Goal: Check status: Check status

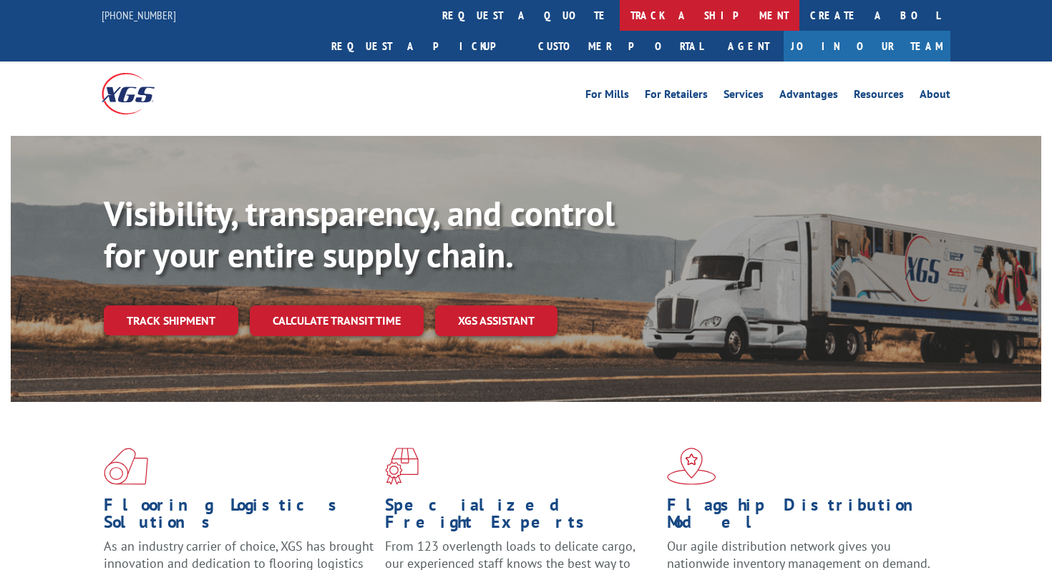
click at [619, 14] on link "track a shipment" at bounding box center [709, 15] width 180 height 31
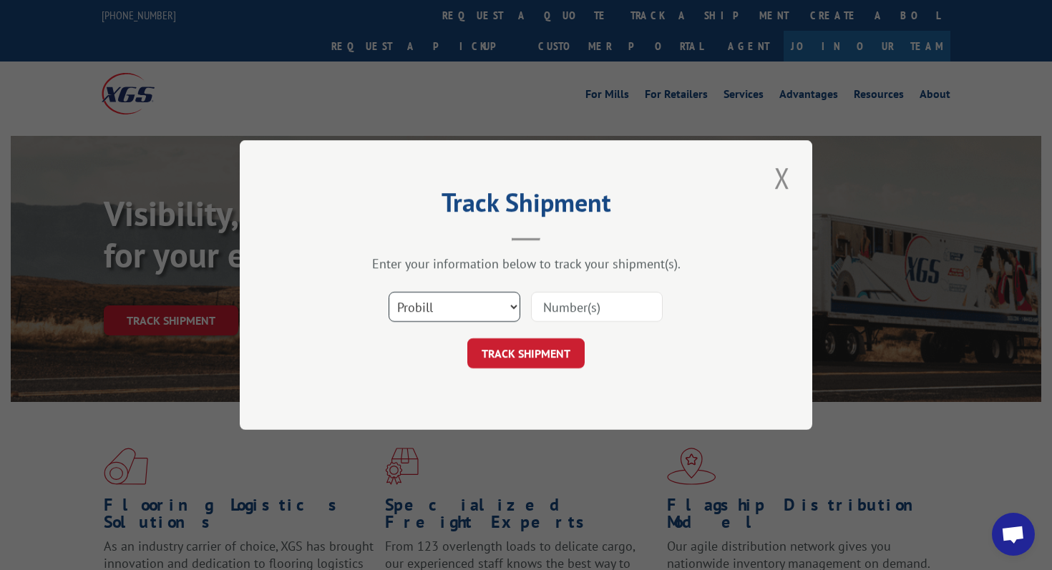
click at [468, 299] on select "Select category... Probill BOL PO" at bounding box center [454, 307] width 132 height 30
select select "bol"
click at [388, 292] on select "Select category... Probill BOL PO" at bounding box center [454, 307] width 132 height 30
click at [568, 313] on input at bounding box center [597, 307] width 132 height 30
paste input "3355180"
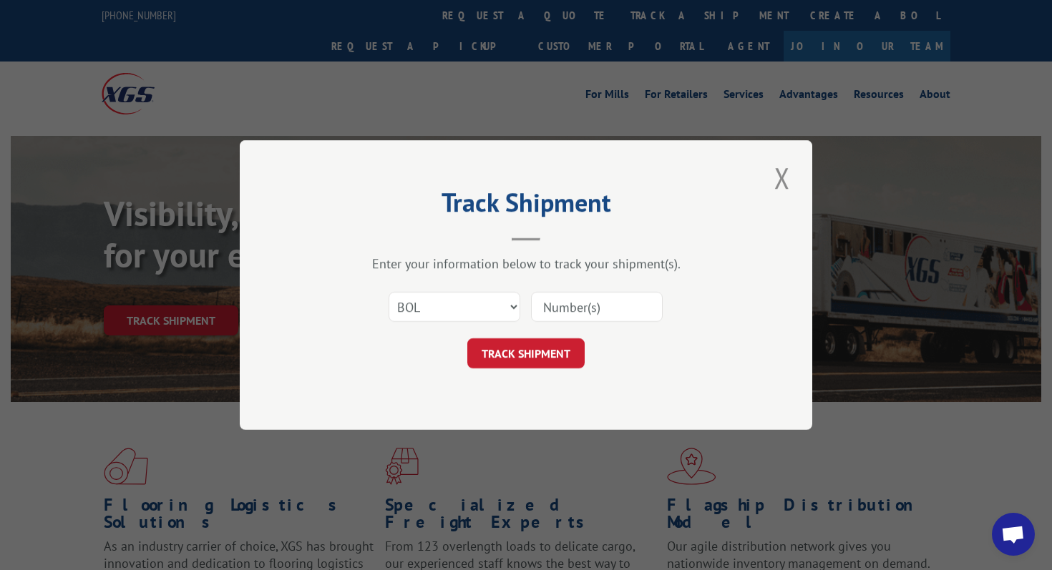
type input "3355180"
click button "TRACK SHIPMENT" at bounding box center [525, 353] width 117 height 30
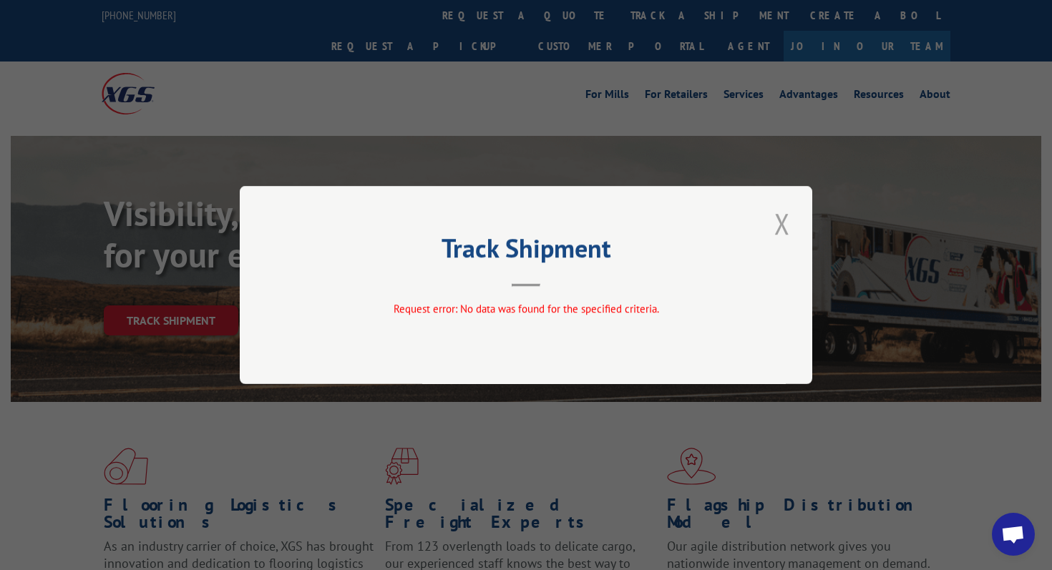
click at [778, 222] on button "Close modal" at bounding box center [782, 223] width 24 height 39
